Goal: Ask a question

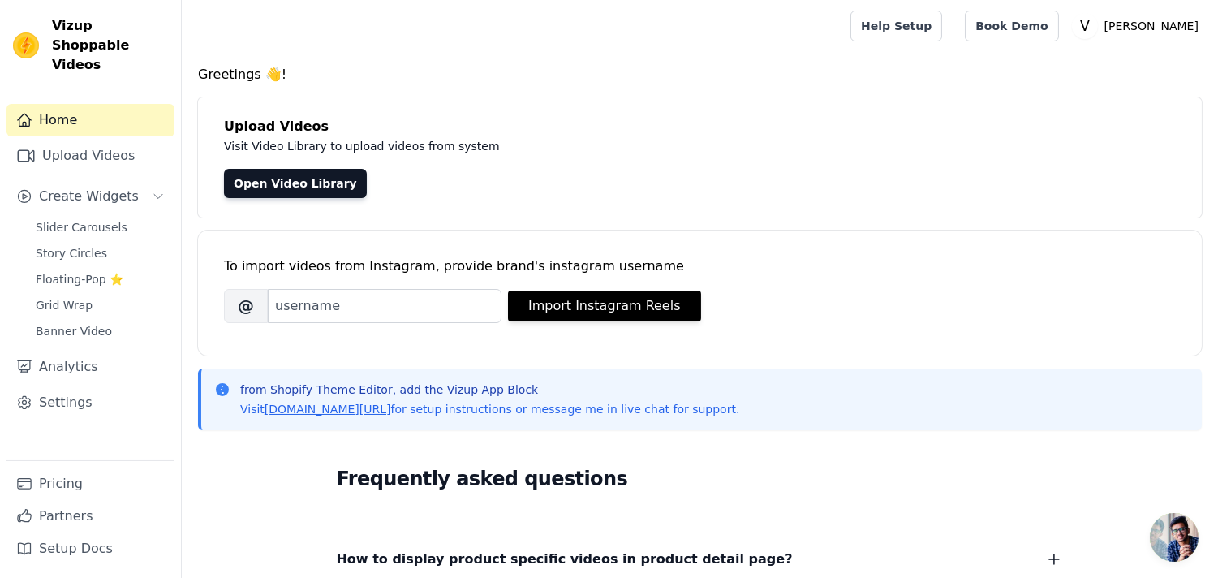
click at [1163, 538] on span "Open chat" at bounding box center [1174, 537] width 49 height 49
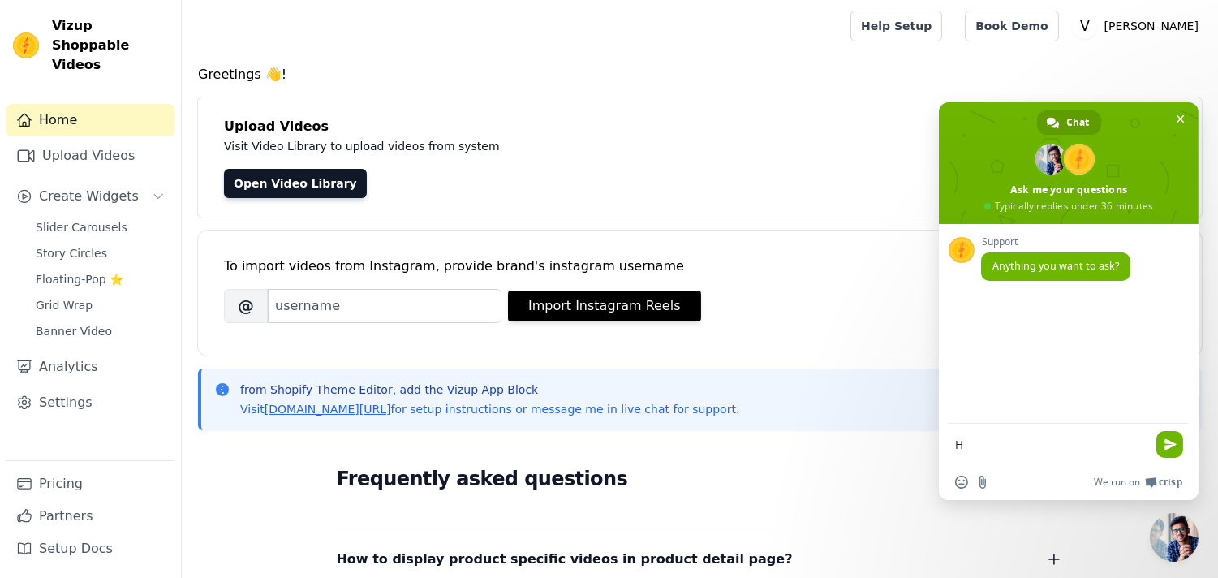
type textarea "Hi"
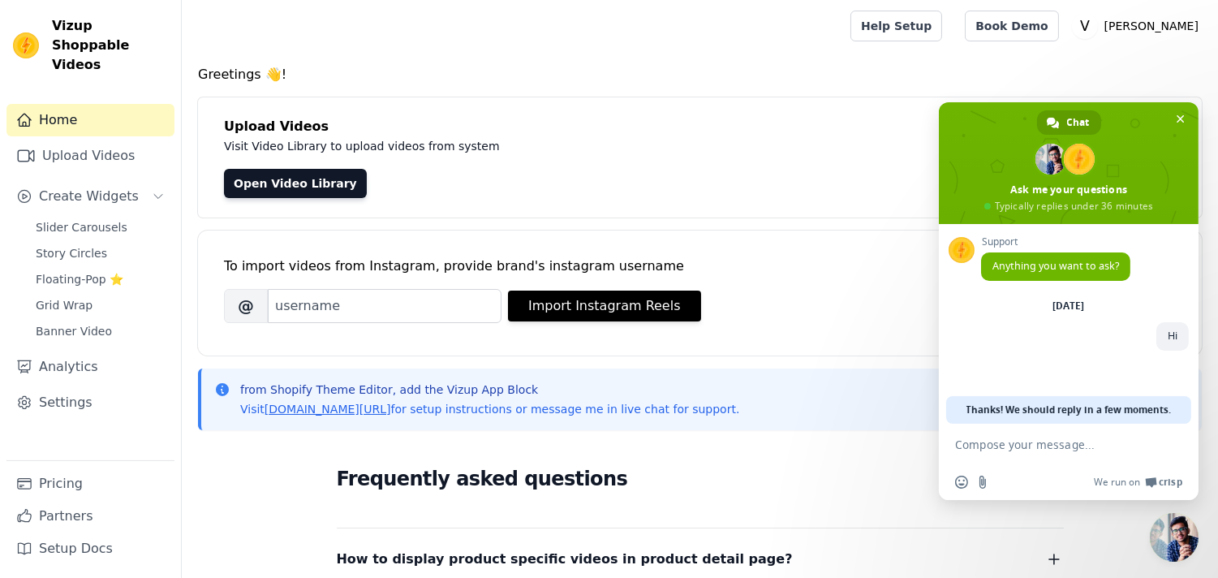
click at [505, 14] on div at bounding box center [513, 26] width 636 height 52
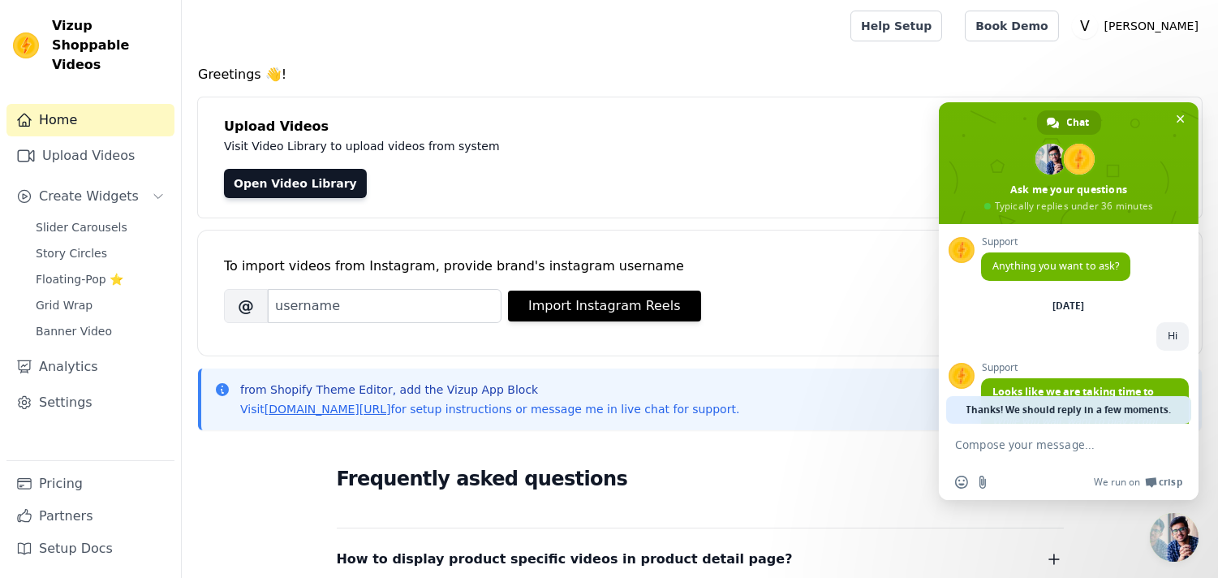
scroll to position [114, 0]
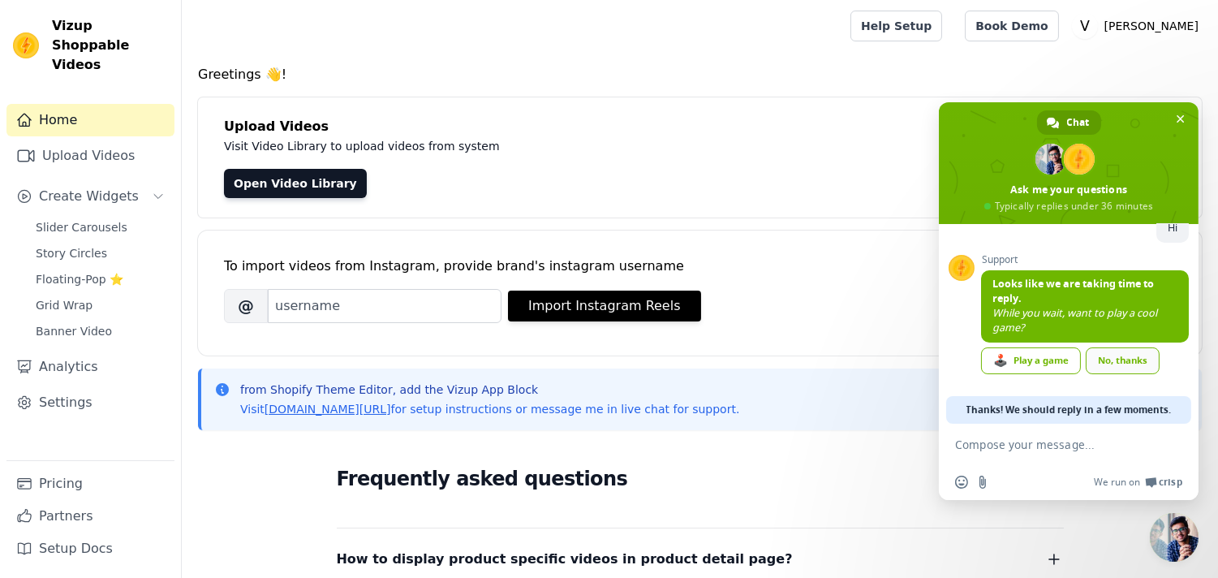
click at [1134, 361] on div "No, thanks" at bounding box center [1123, 360] width 74 height 27
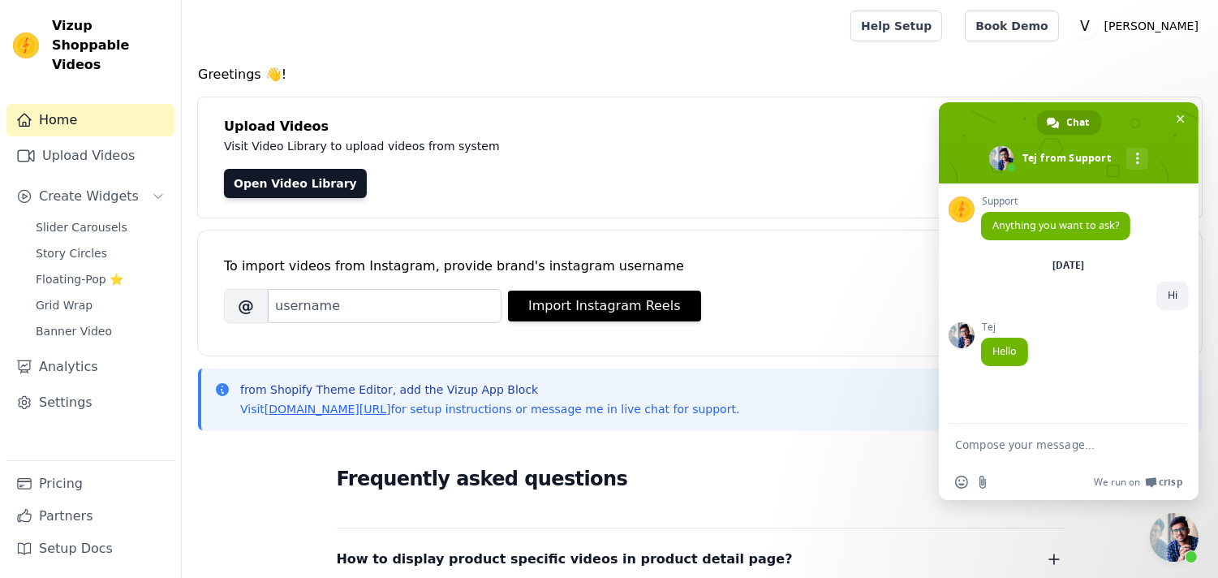
scroll to position [0, 0]
click at [1008, 432] on form at bounding box center [1051, 446] width 192 height 44
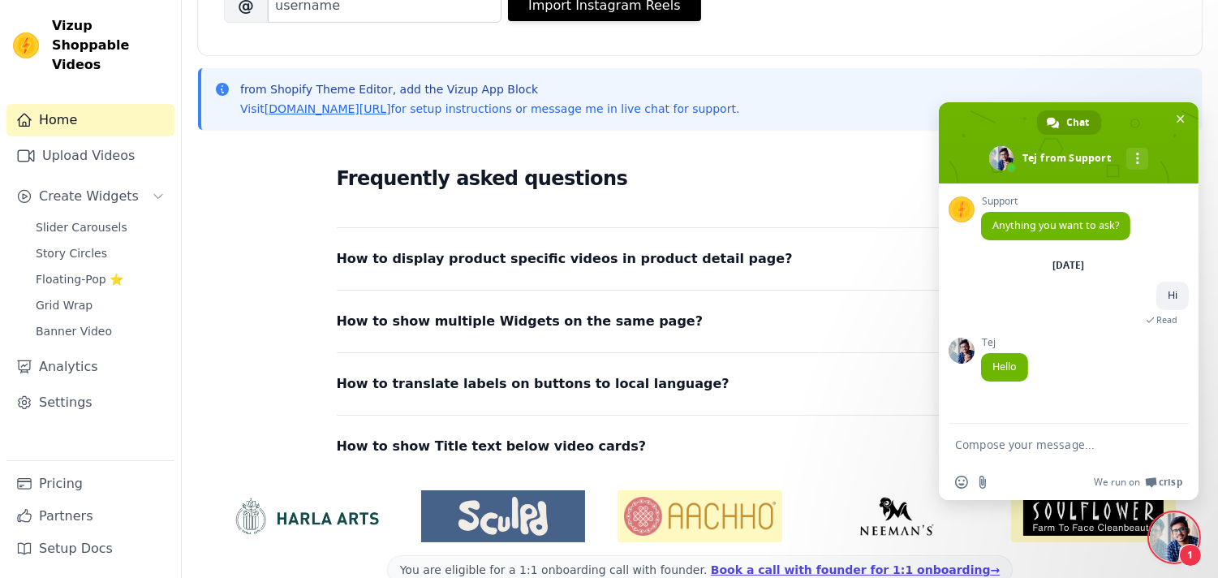
scroll to position [333, 0]
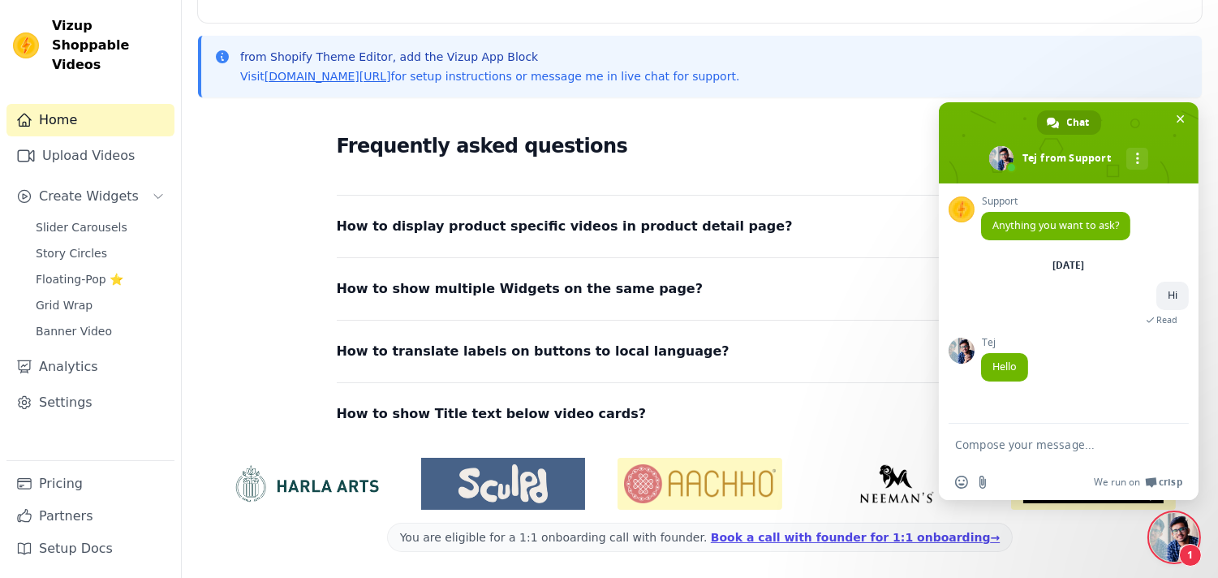
click at [1024, 458] on form at bounding box center [1051, 446] width 192 height 44
click at [1018, 455] on form at bounding box center [1051, 446] width 192 height 44
click at [1005, 433] on form at bounding box center [1051, 446] width 192 height 44
click at [1002, 443] on textarea "Compose your message..." at bounding box center [1051, 444] width 192 height 15
paste textarea "Hi, can you please tell me why all the apps videos are uploading to our Shopify…"
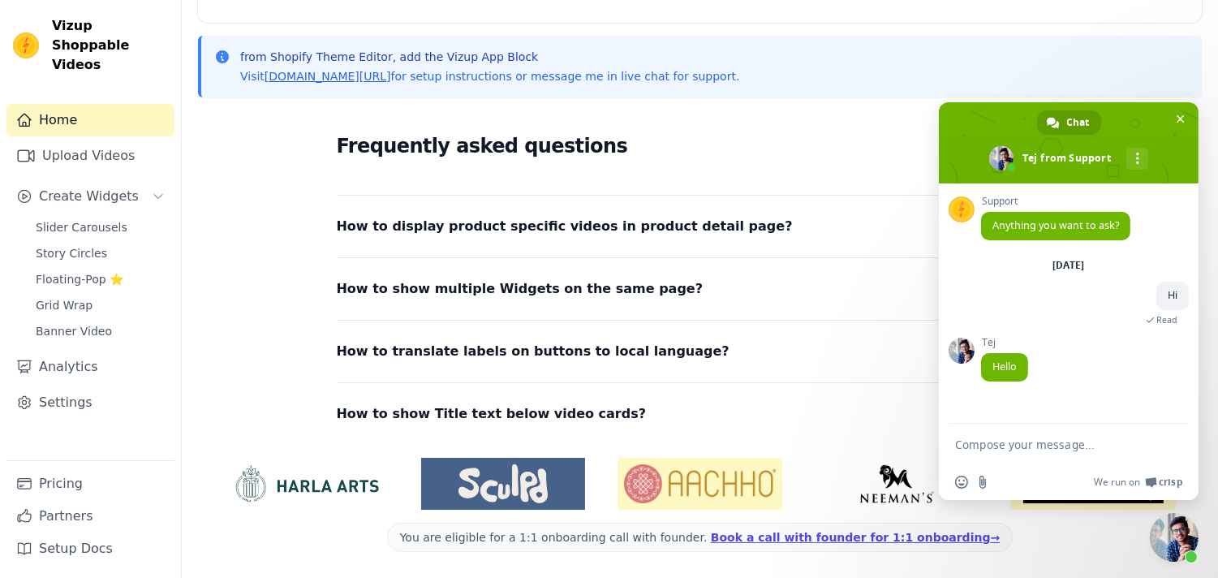
type textarea "Hi, can you please tell me why all the apps videos are uploading to our Shopify…"
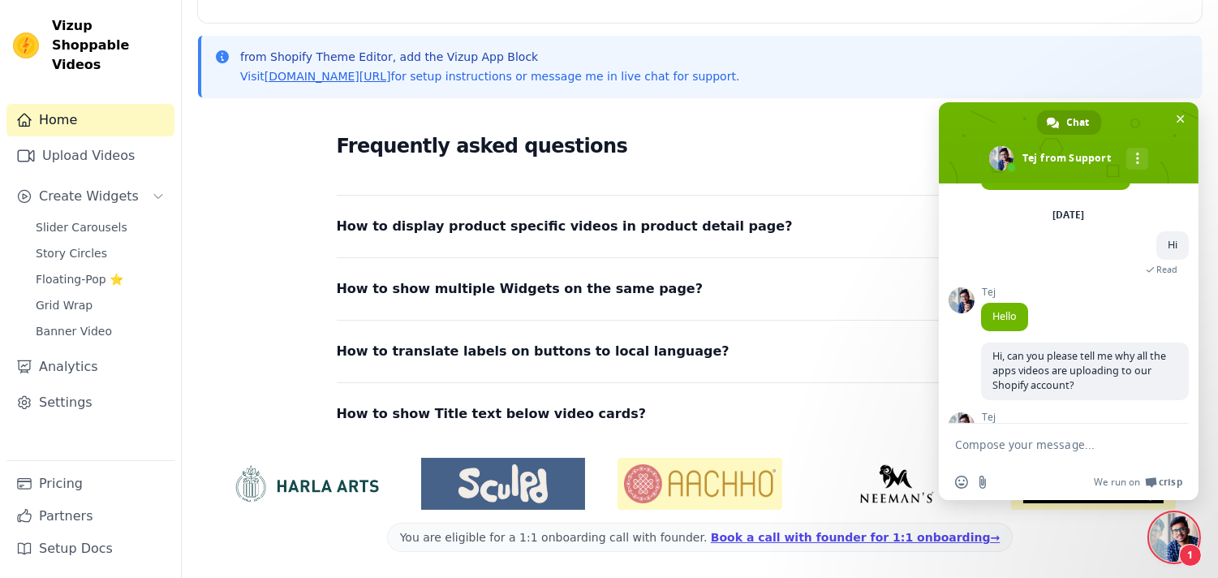
scroll to position [123, 0]
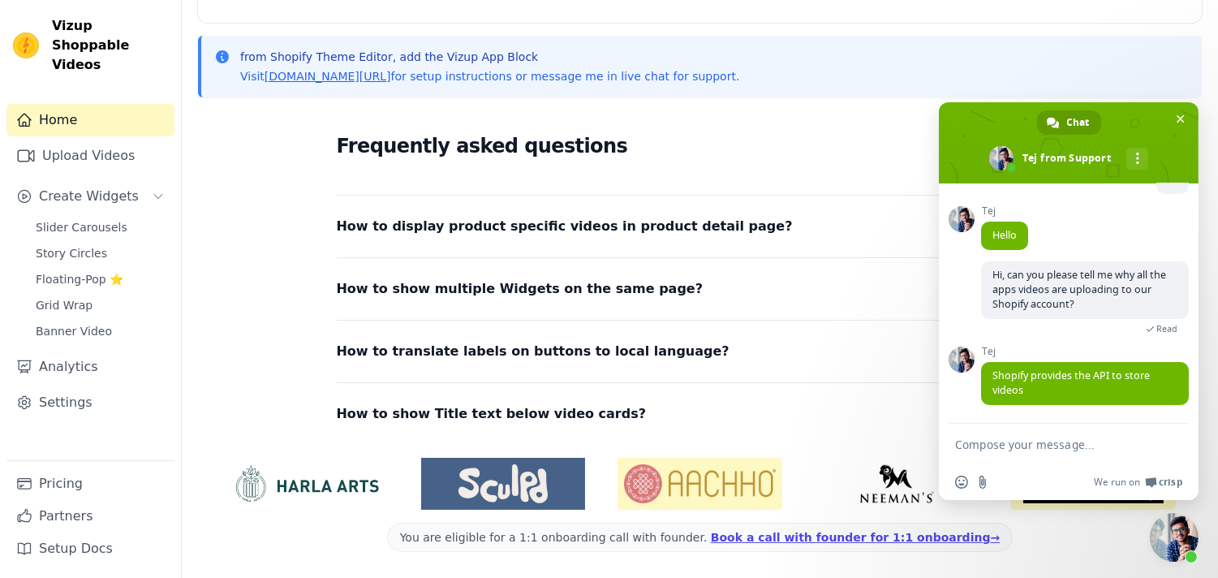
click at [1039, 450] on textarea "Compose your message..." at bounding box center [1051, 444] width 192 height 15
paste textarea "But usually apps host the videos on their own servers"
type textarea "But usually apps host the videos on their own servers"
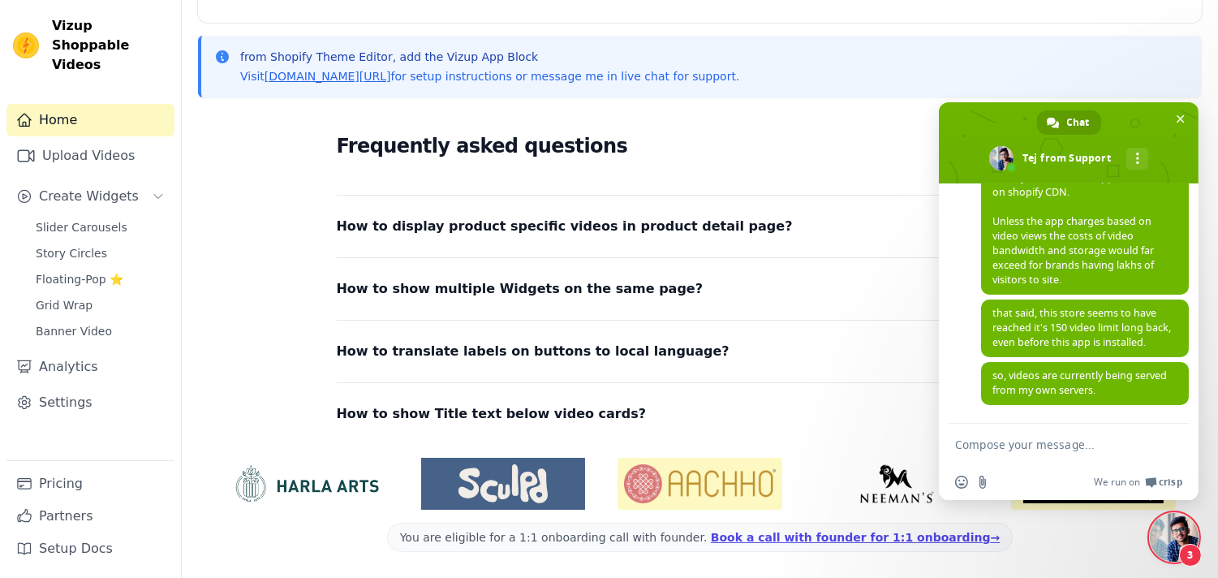
scroll to position [475, 0]
click at [977, 482] on input "Send a file" at bounding box center [982, 482] width 13 height 13
click at [1078, 439] on textarea "Compose your message..." at bounding box center [1051, 444] width 192 height 15
type textarea "ye"
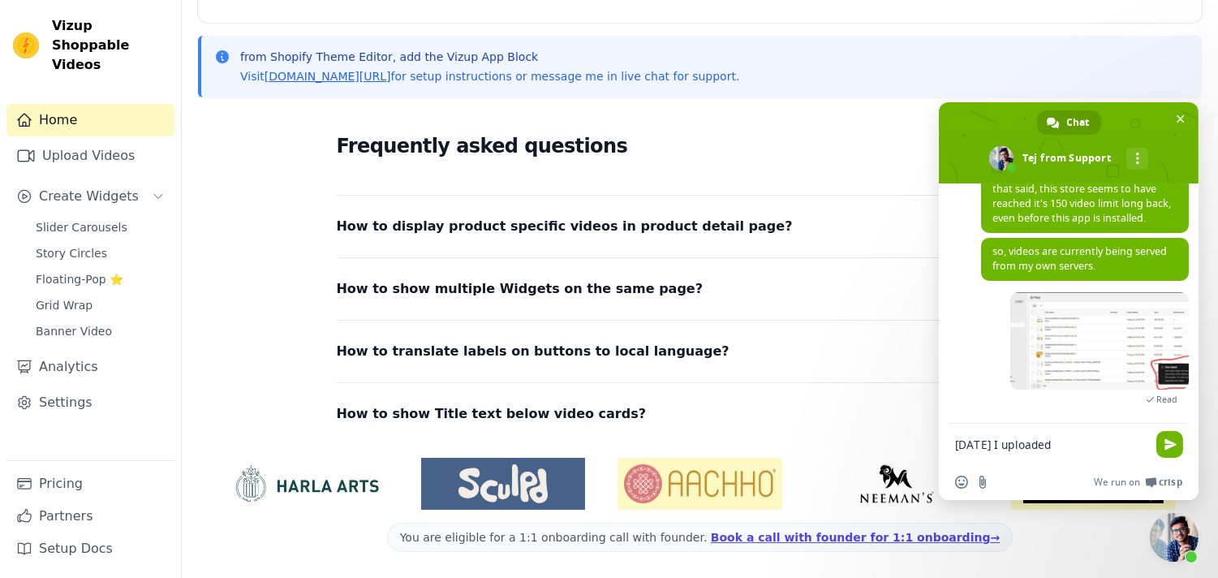
scroll to position [568, 0]
click at [1100, 445] on textarea "[DATE] I uploaded" at bounding box center [1051, 444] width 192 height 15
paste textarea "[DATE] I was trying to upload a video but through your app all the videos are b…"
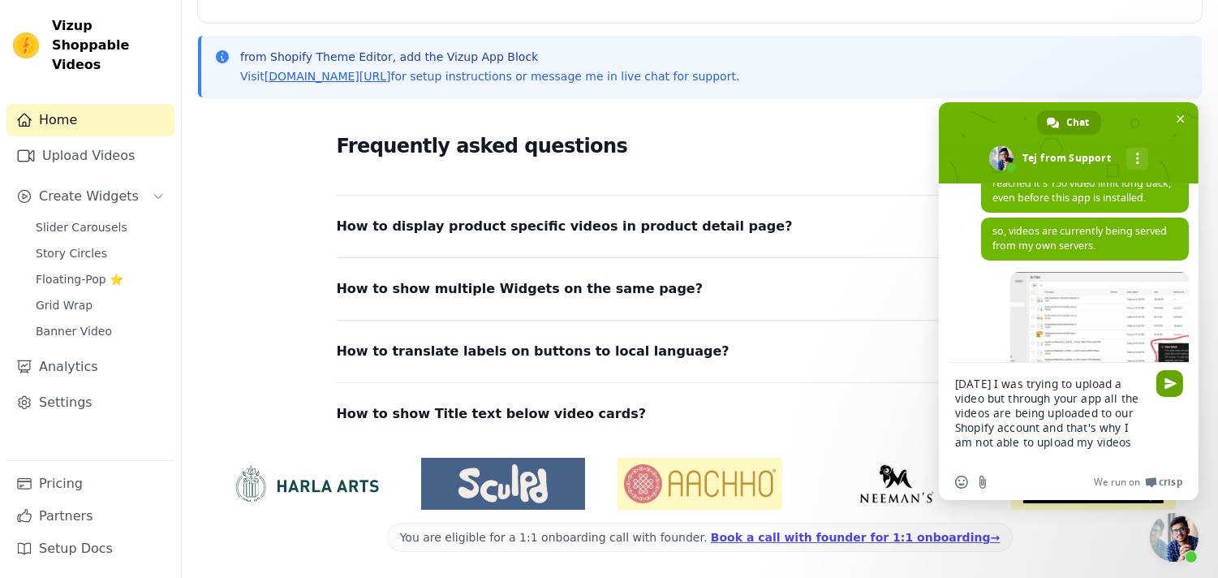
type textarea "[DATE] I was trying to upload a video but through your app all the videos are b…"
click at [1170, 386] on span "Send" at bounding box center [1170, 383] width 12 height 12
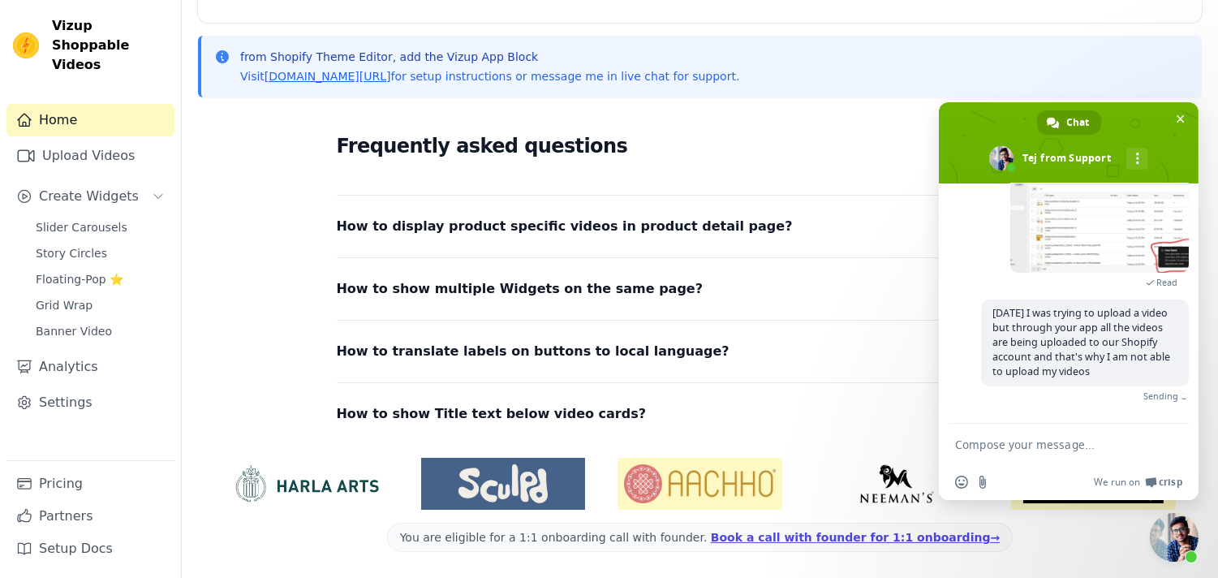
scroll to position [664, 0]
